Goal: Check status: Check status

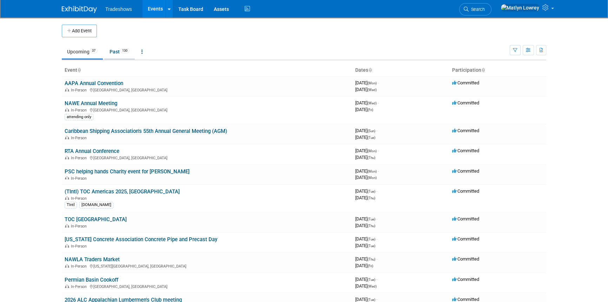
click at [116, 52] on link "Past 130" at bounding box center [119, 51] width 31 height 13
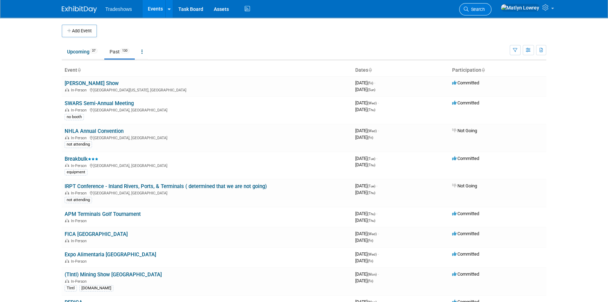
click at [469, 10] on icon at bounding box center [466, 9] width 5 height 5
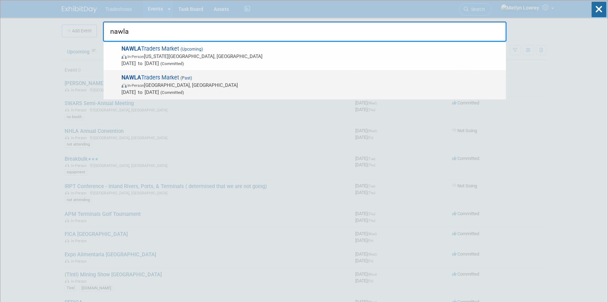
type input "nawla"
click at [167, 91] on span "Nov 13, 2024 to Nov 15, 2024 (Committed)" at bounding box center [312, 92] width 381 height 7
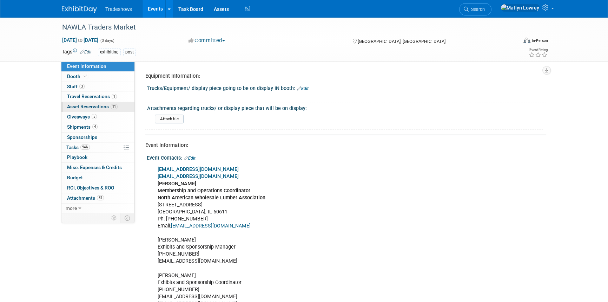
click at [96, 107] on span "Asset Reservations 11" at bounding box center [92, 107] width 51 height 6
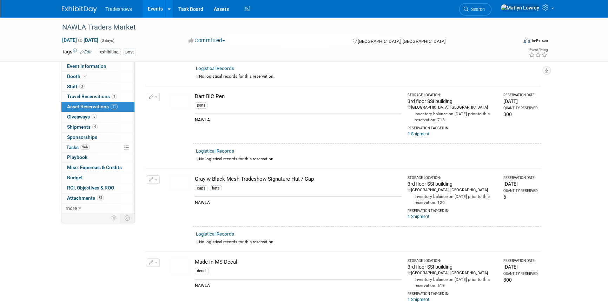
scroll to position [191, 0]
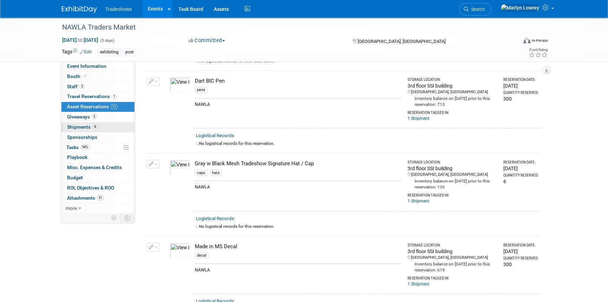
click at [81, 127] on span "Shipments 4" at bounding box center [82, 127] width 31 height 6
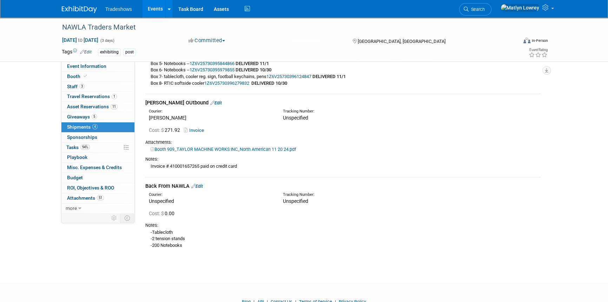
scroll to position [436, 0]
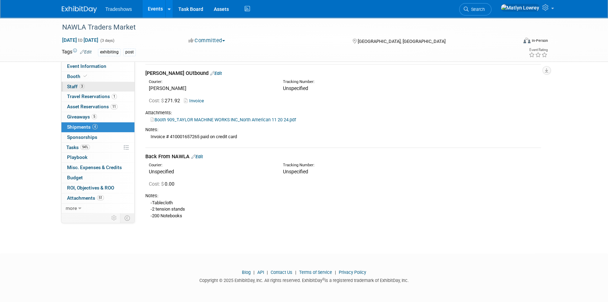
click at [92, 87] on link "3 Staff 3" at bounding box center [97, 87] width 73 height 10
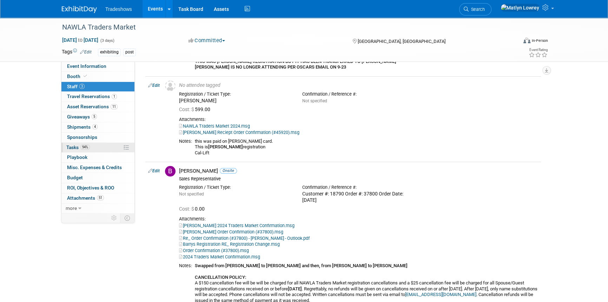
scroll to position [128, 0]
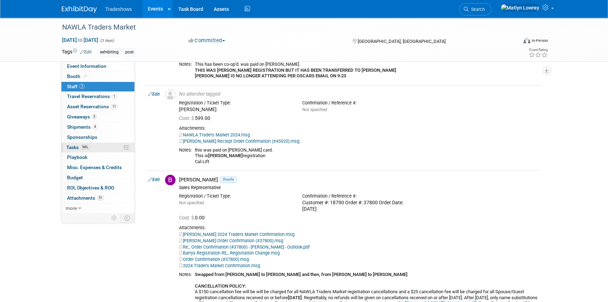
click at [87, 144] on span "94%" at bounding box center [84, 146] width 9 height 5
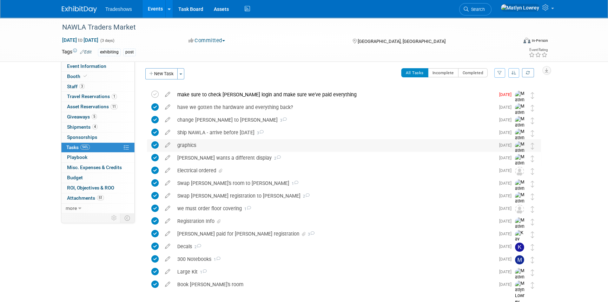
scroll to position [0, 0]
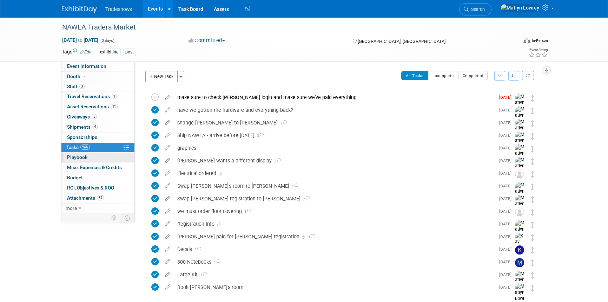
click at [96, 156] on link "0 Playbook 0" at bounding box center [97, 157] width 73 height 10
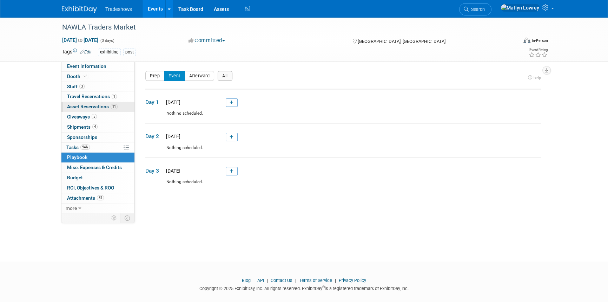
click at [91, 109] on span "Asset Reservations 11" at bounding box center [92, 107] width 51 height 6
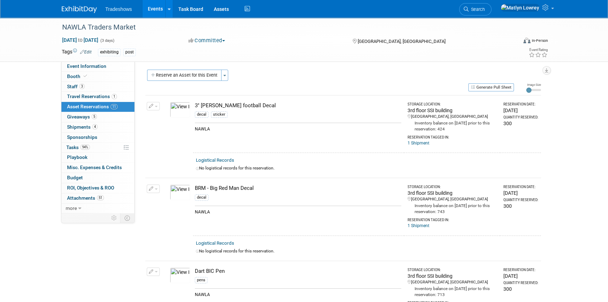
scroll to position [33, 0]
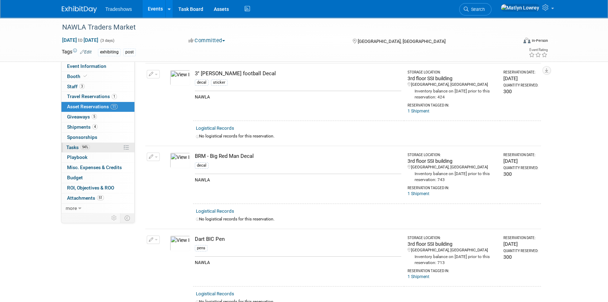
click at [107, 148] on link "94% Tasks 94%" at bounding box center [97, 148] width 73 height 10
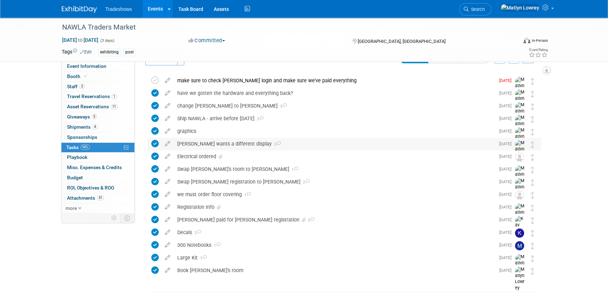
scroll to position [0, 0]
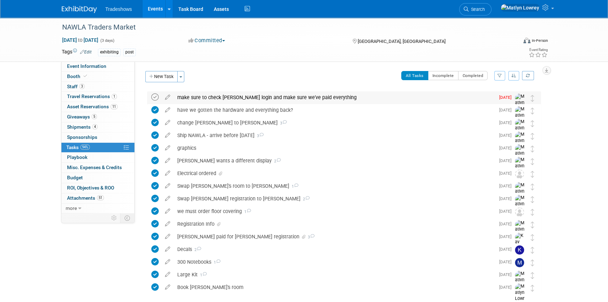
click at [153, 94] on icon at bounding box center [154, 96] width 7 height 7
click at [201, 144] on div "graphics" at bounding box center [334, 148] width 321 height 12
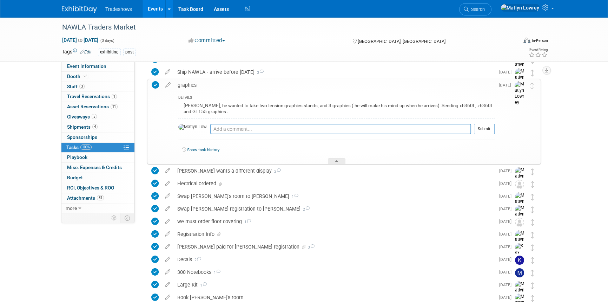
scroll to position [64, 0]
click at [195, 85] on div "graphics" at bounding box center [334, 85] width 321 height 12
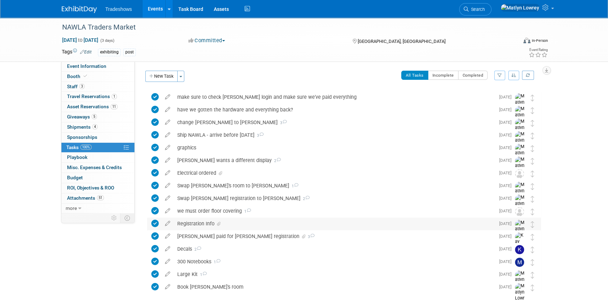
scroll to position [0, 0]
drag, startPoint x: 197, startPoint y: 272, endPoint x: 203, endPoint y: 260, distance: 14.0
click at [197, 272] on div "Large Kit 1" at bounding box center [334, 274] width 321 height 12
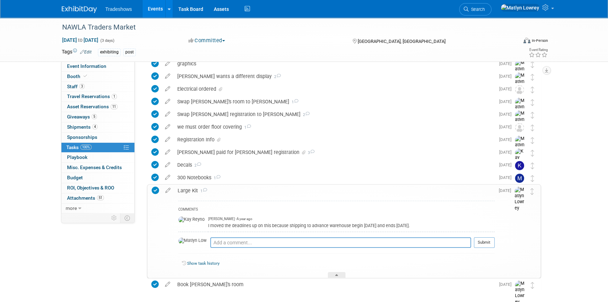
scroll to position [96, 0]
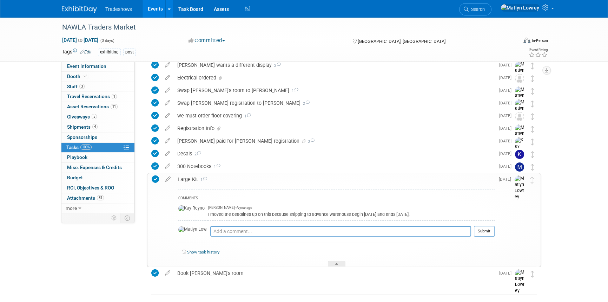
click at [123, 255] on div "Event Information Event Info Booth Booth 3 Staff 3 Staff 1 Travel Reservations …" at bounding box center [304, 115] width 495 height 386
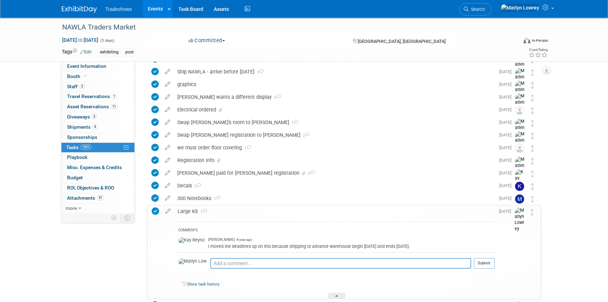
click at [201, 210] on span "1" at bounding box center [202, 211] width 9 height 5
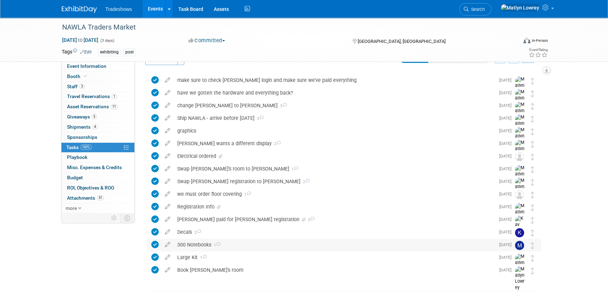
scroll to position [0, 0]
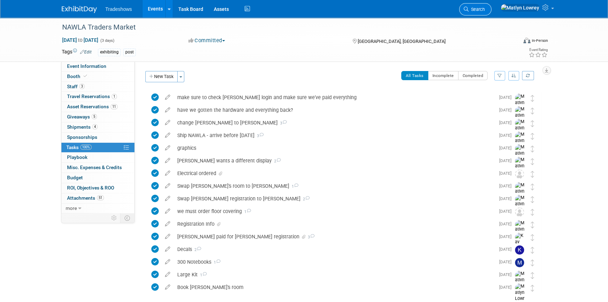
click at [492, 14] on link "Search" at bounding box center [475, 9] width 32 height 12
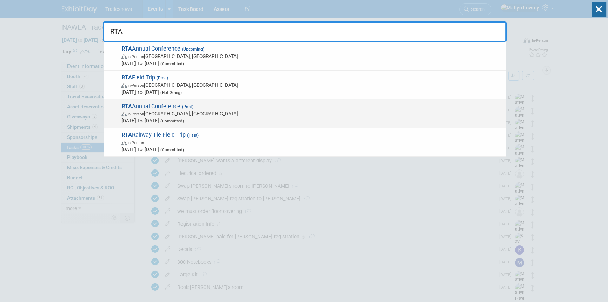
type input "RTA"
click at [177, 109] on span "RTA Annual Conference (Past) In-Person Henderson, NV Oct 7, 2024 to Oct 10, 202…" at bounding box center [310, 113] width 383 height 21
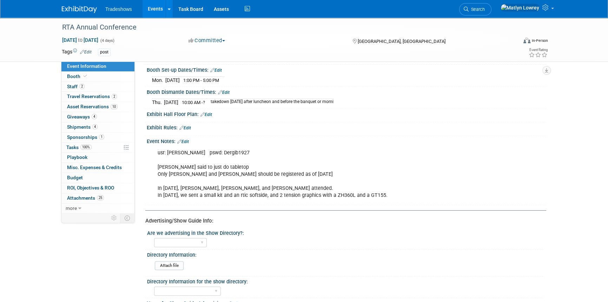
scroll to position [351, 0]
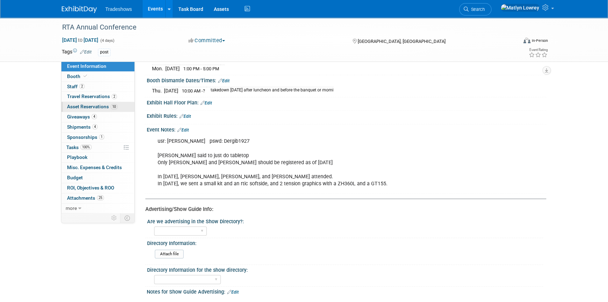
click at [84, 105] on span "Asset Reservations 10" at bounding box center [92, 107] width 51 height 6
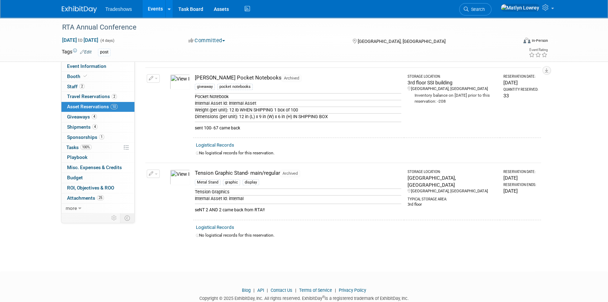
scroll to position [606, 0]
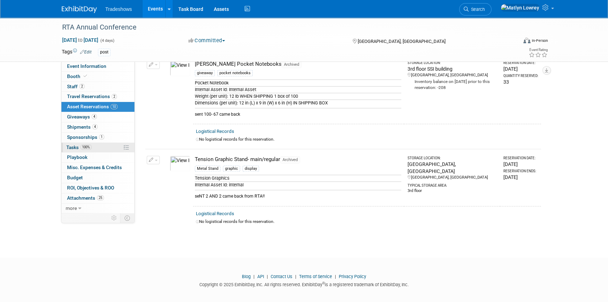
click at [103, 144] on link "100% Tasks 100%" at bounding box center [97, 148] width 73 height 10
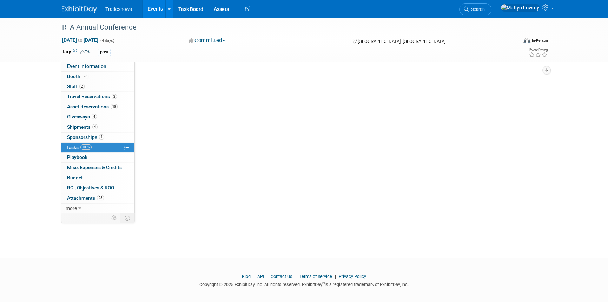
scroll to position [0, 0]
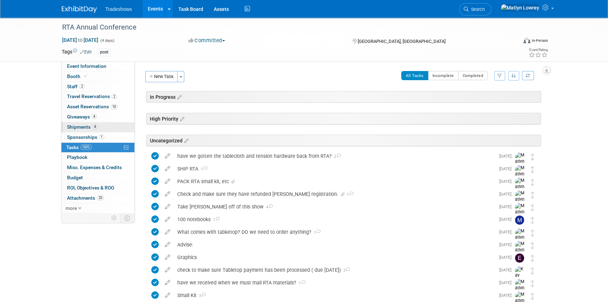
click at [79, 125] on span "Shipments 4" at bounding box center [82, 127] width 31 height 6
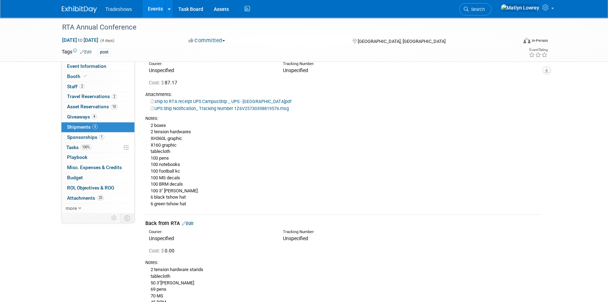
scroll to position [351, 0]
